Goal: Information Seeking & Learning: Learn about a topic

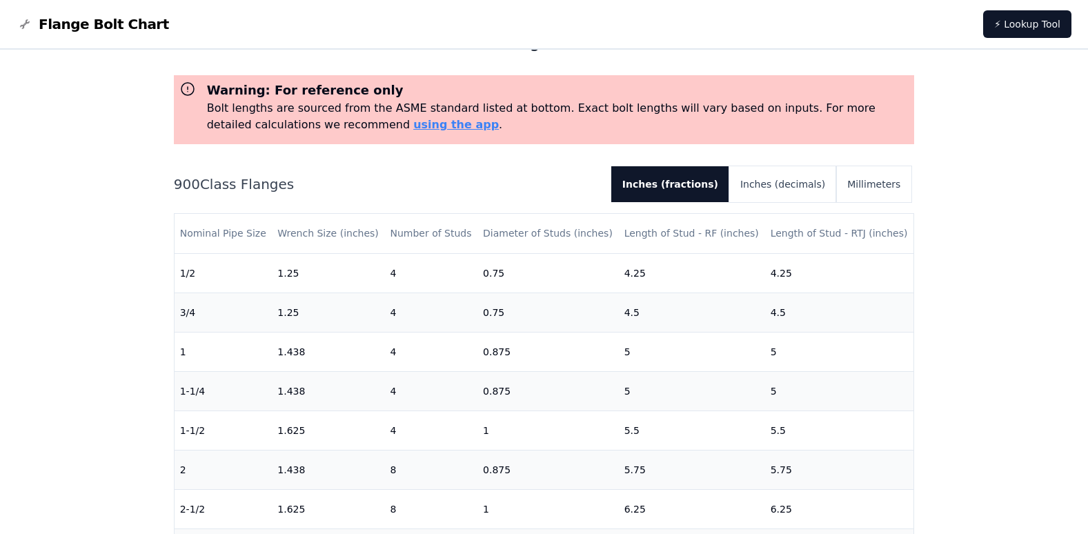
scroll to position [69, 0]
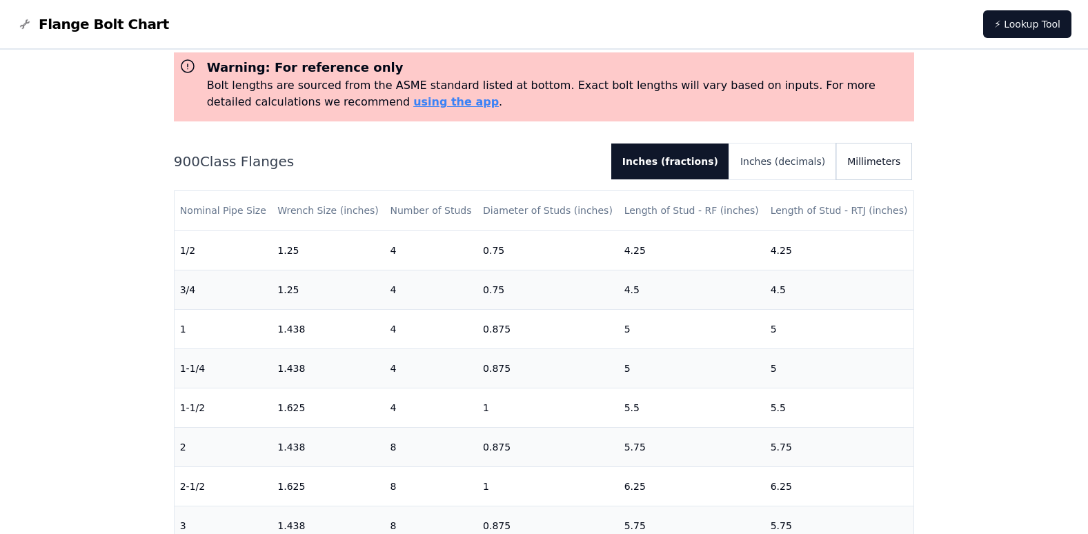
click at [896, 155] on button "Millimeters" at bounding box center [873, 162] width 75 height 36
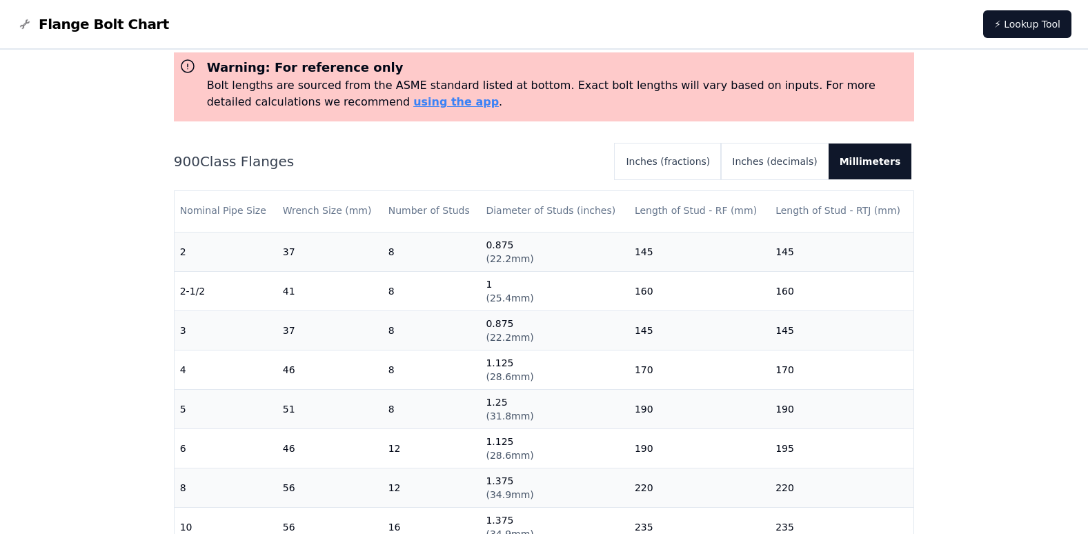
scroll to position [207, 0]
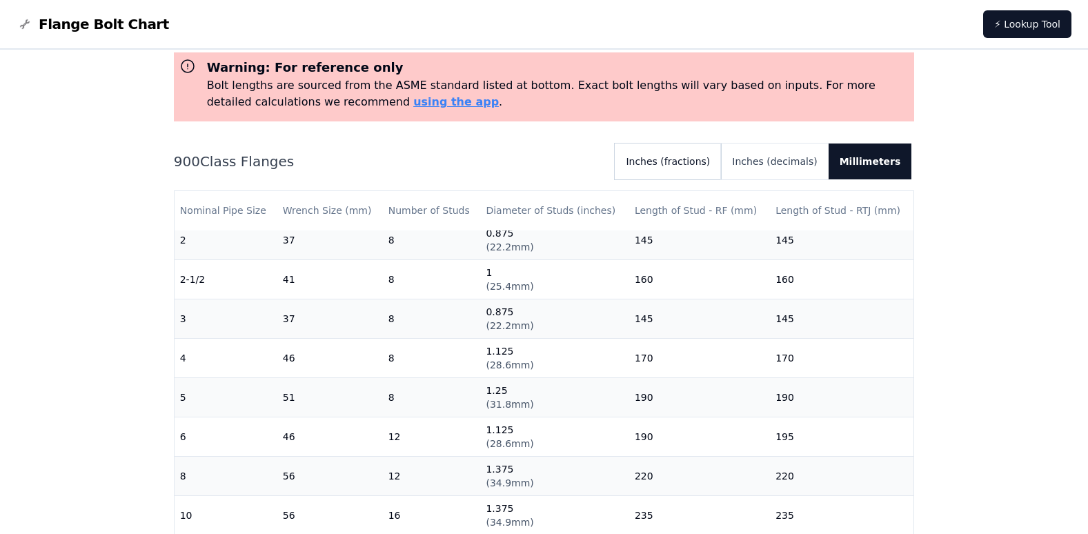
click at [698, 159] on button "Inches (fractions)" at bounding box center [668, 162] width 106 height 36
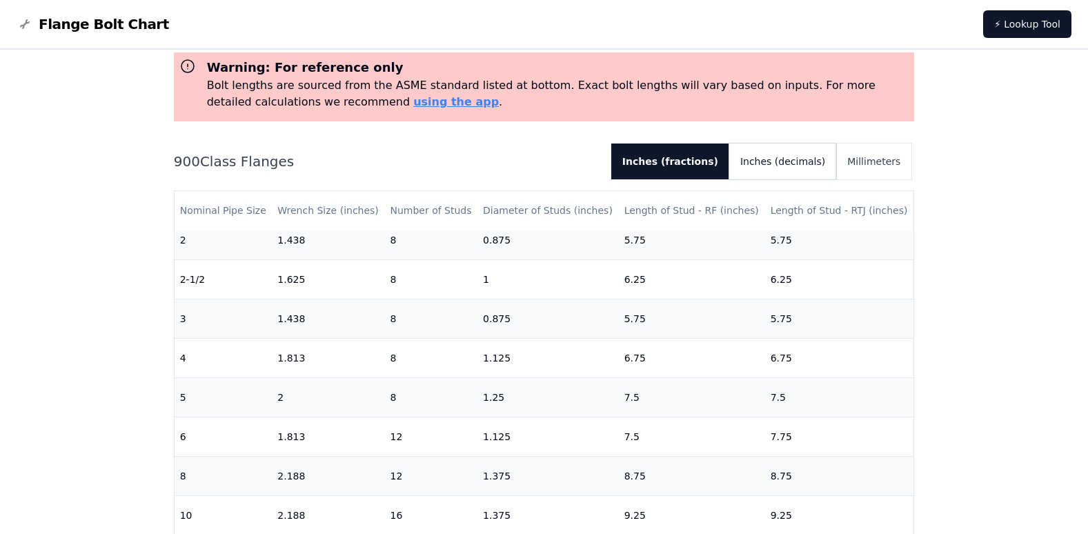
click at [792, 159] on button "Inches (decimals)" at bounding box center [782, 162] width 107 height 36
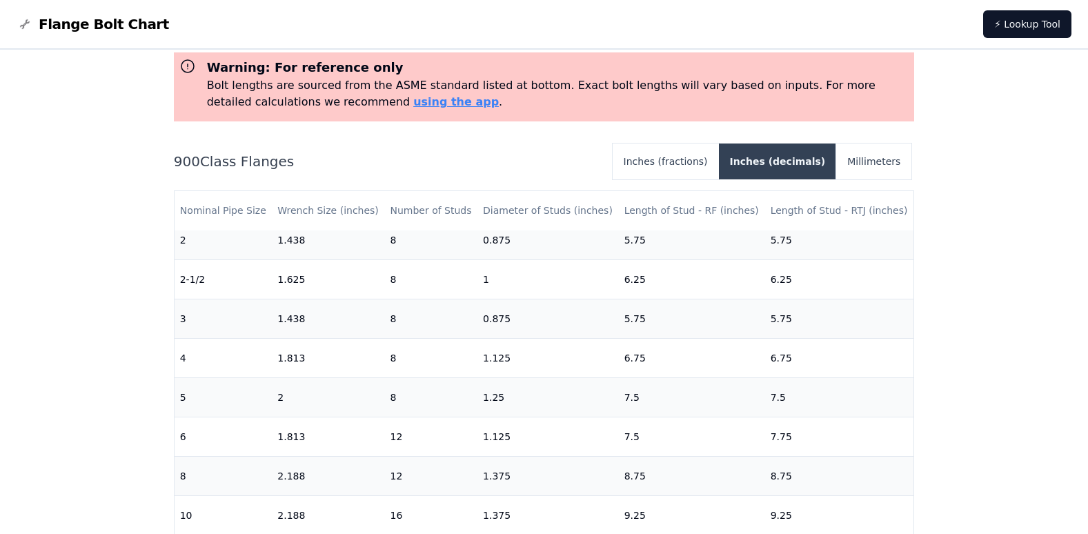
click at [792, 159] on button "Inches (decimals)" at bounding box center [778, 162] width 118 height 36
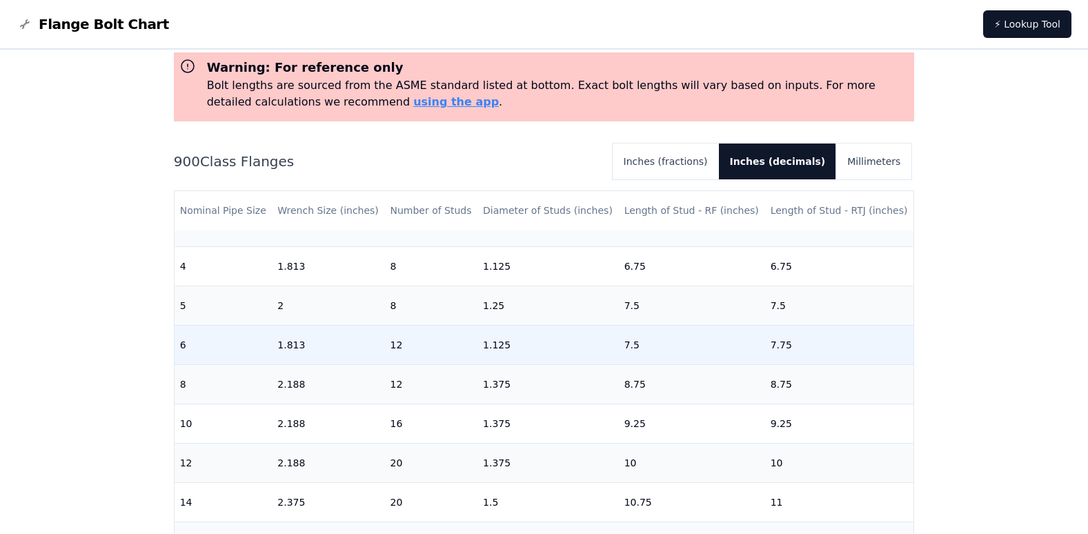
scroll to position [276, 0]
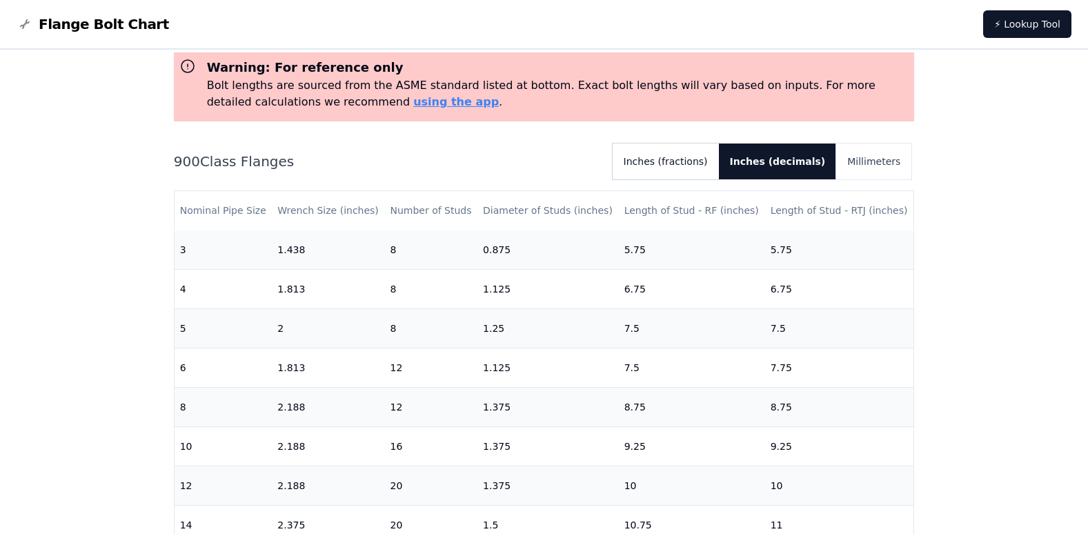
click at [679, 155] on button "Inches (fractions)" at bounding box center [666, 162] width 106 height 36
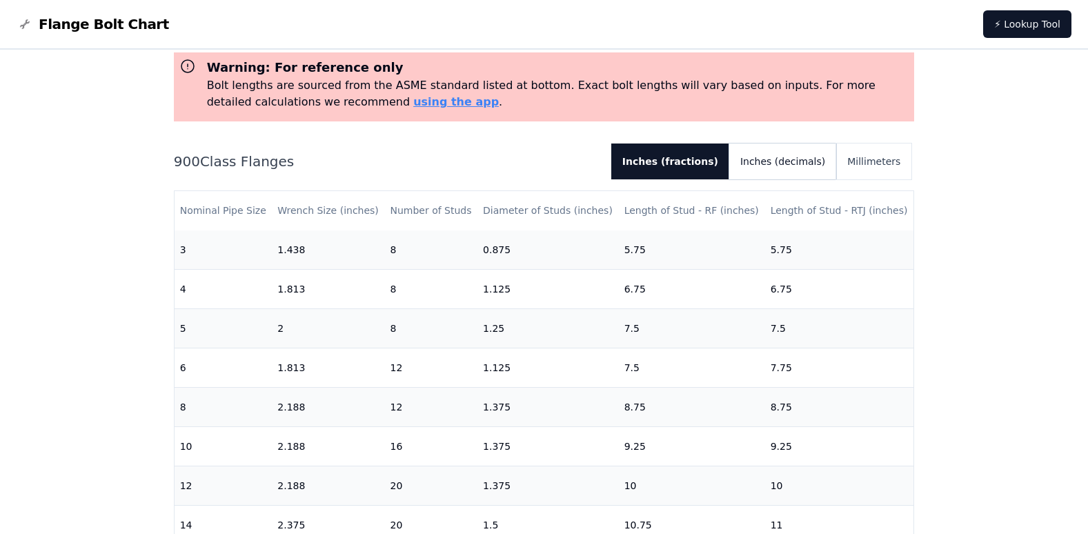
click at [795, 159] on button "Inches (decimals)" at bounding box center [782, 162] width 107 height 36
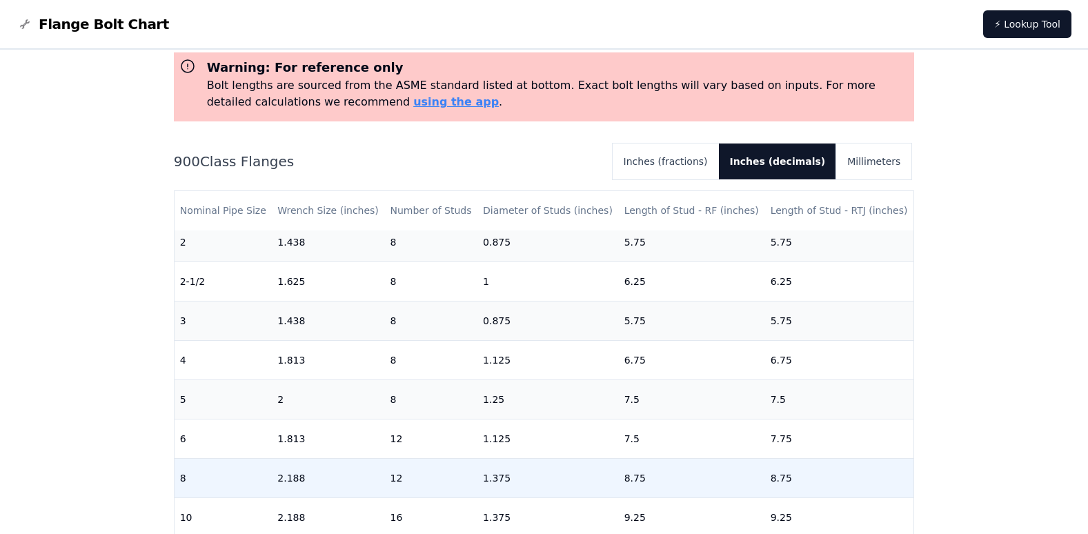
scroll to position [0, 0]
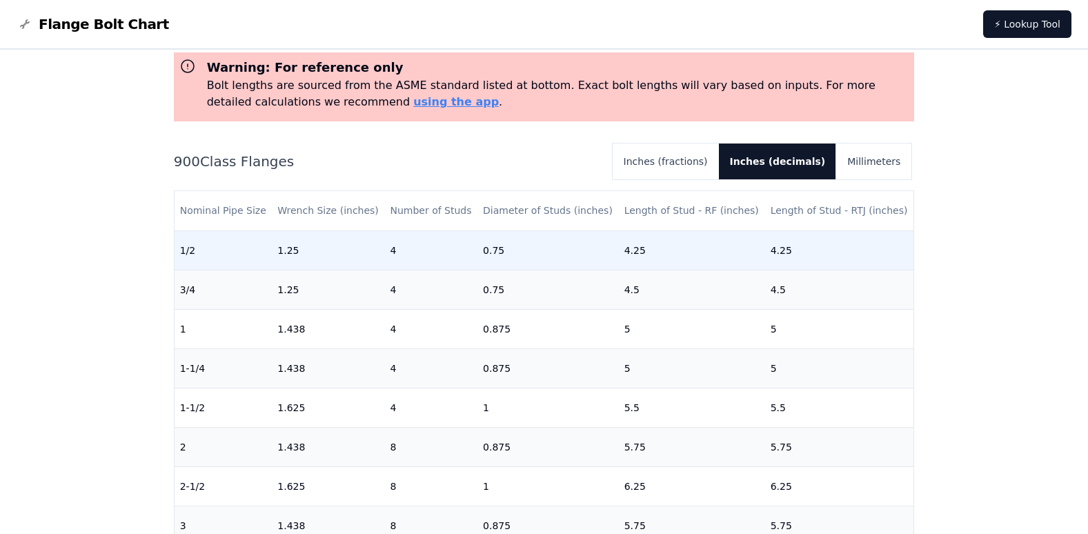
scroll to position [138, 0]
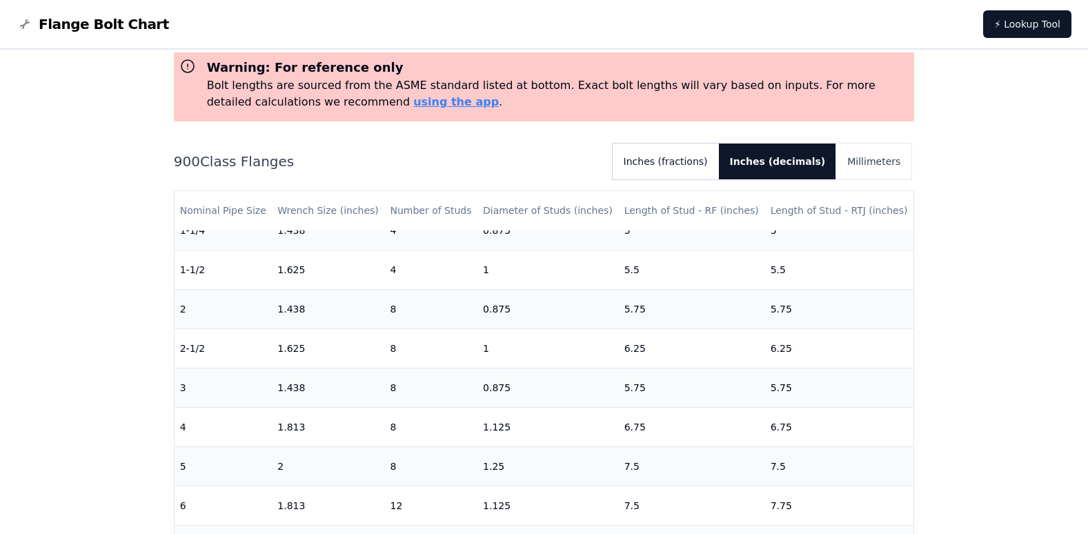
click at [711, 163] on button "Inches (fractions)" at bounding box center [666, 162] width 106 height 36
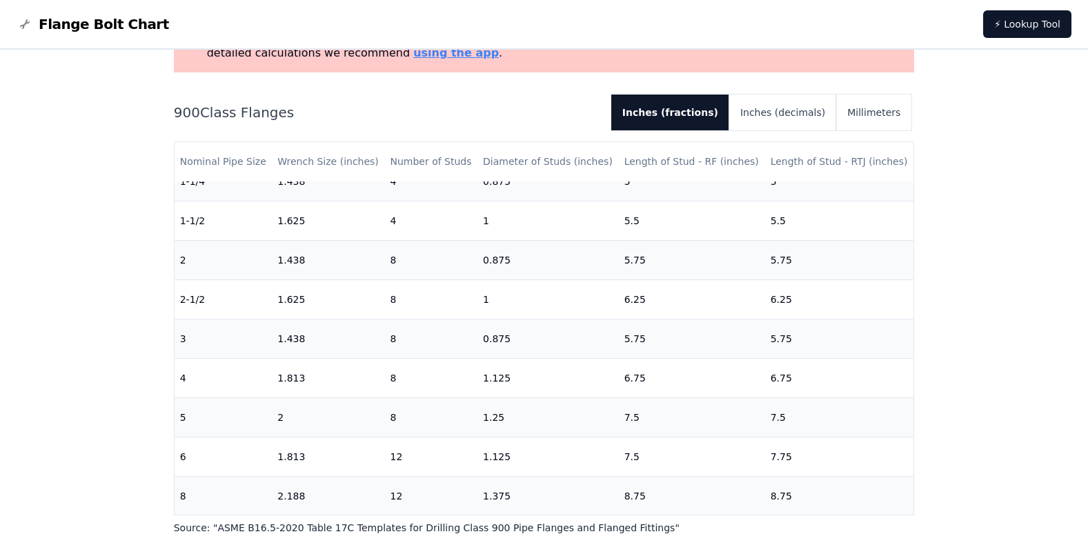
scroll to position [111, 0]
